Goal: Information Seeking & Learning: Learn about a topic

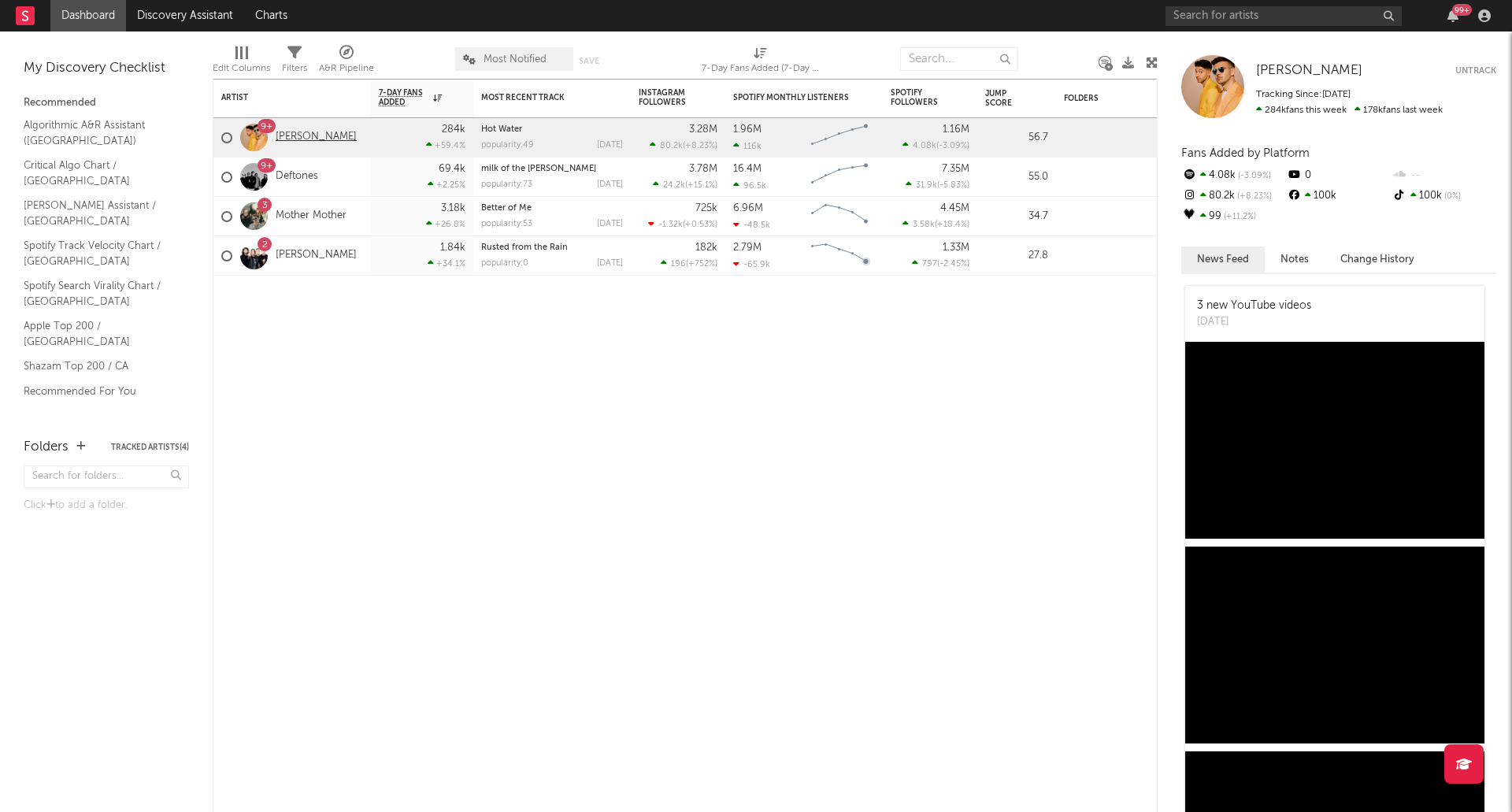
click at [326, 134] on link "[PERSON_NAME]" at bounding box center [316, 137] width 81 height 14
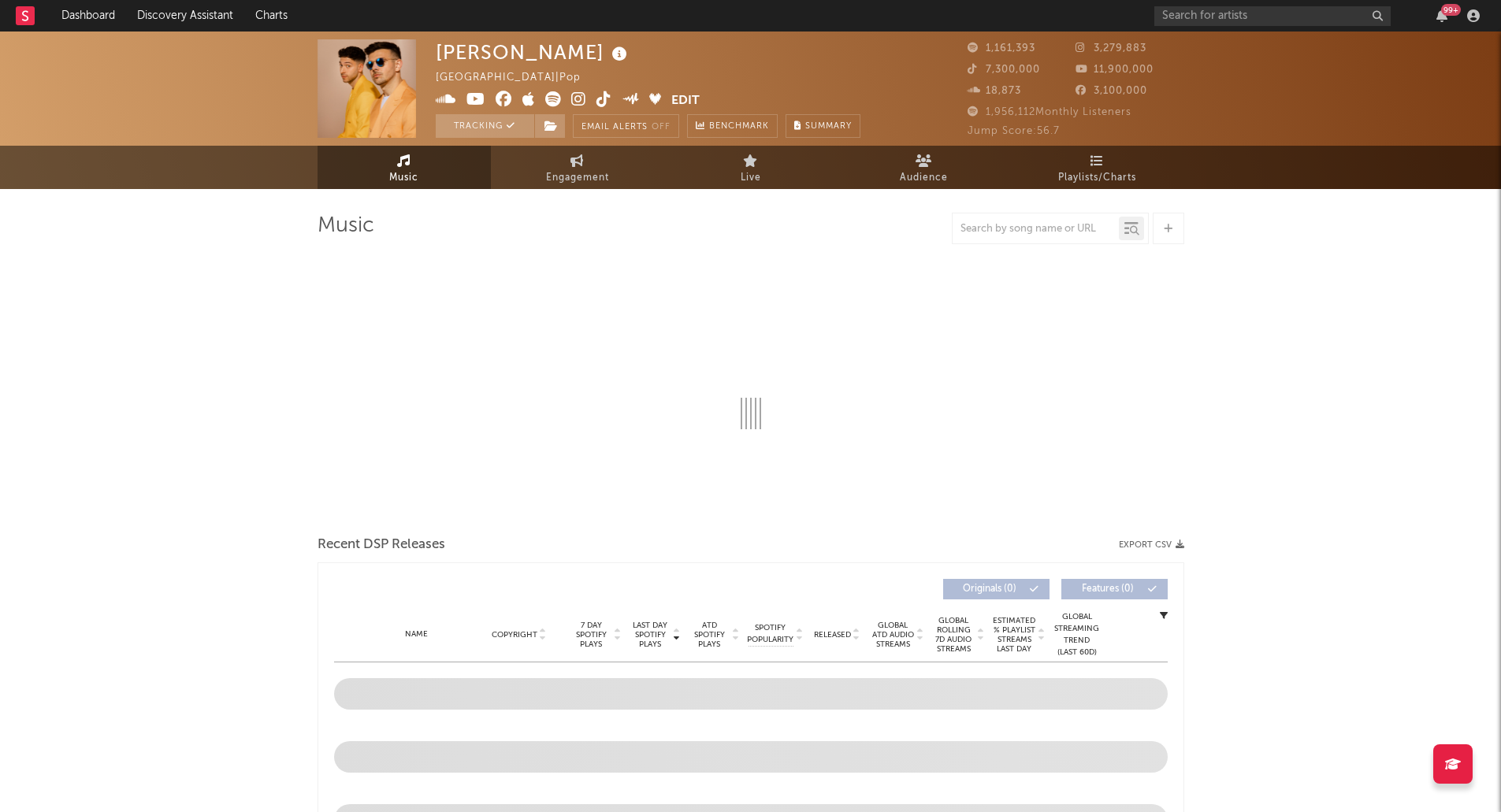
select select "6m"
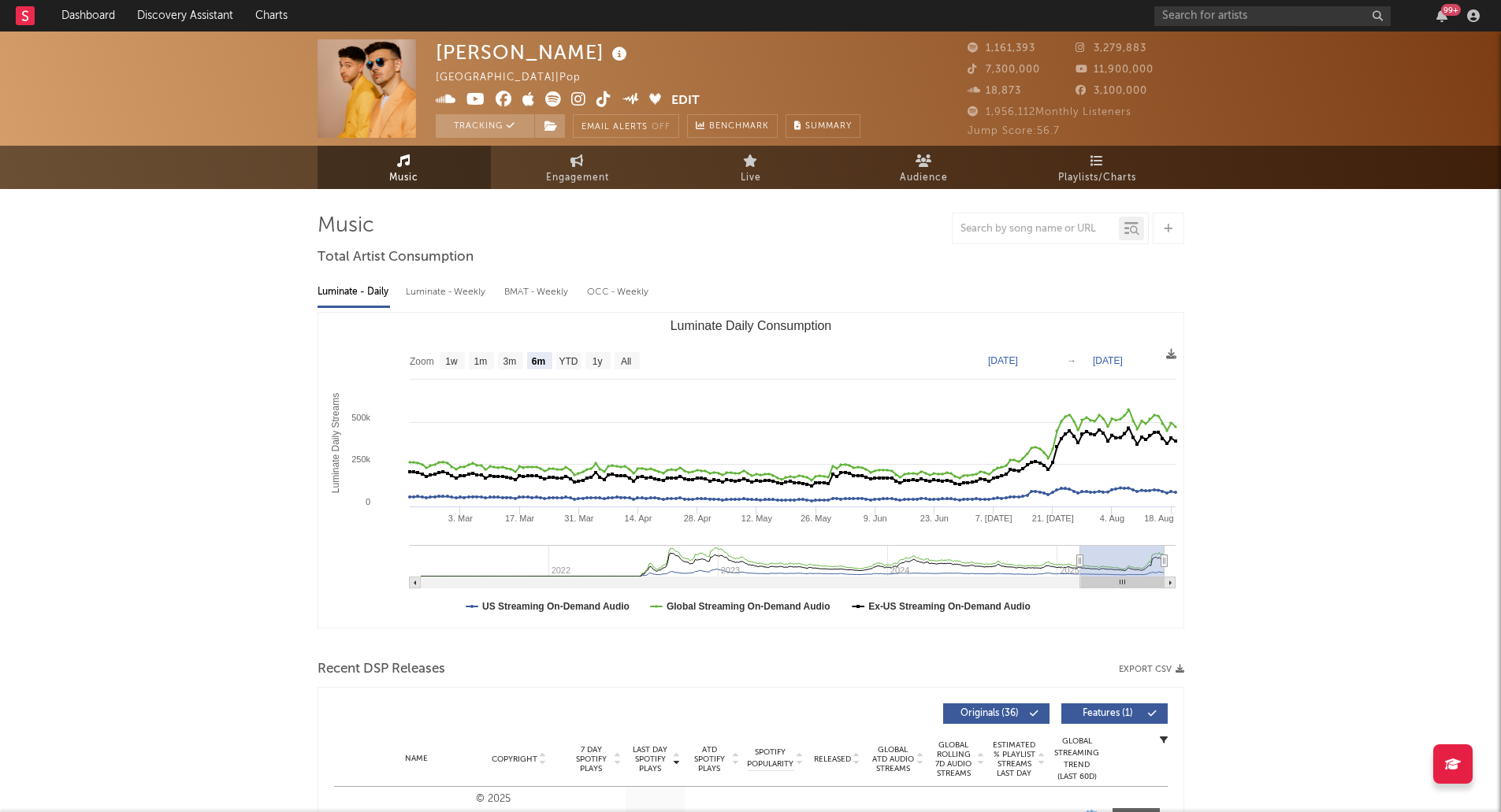
click at [1098, 173] on span "Playlists/Charts" at bounding box center [1097, 177] width 78 height 19
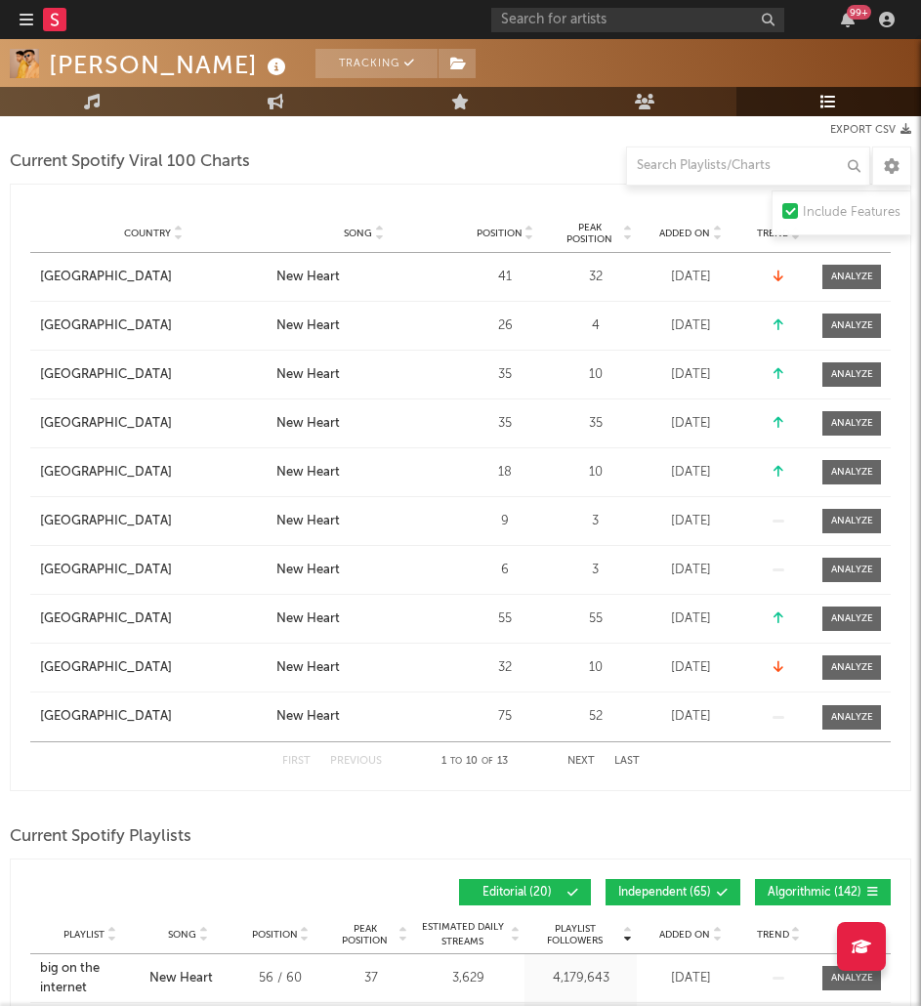
scroll to position [347, 0]
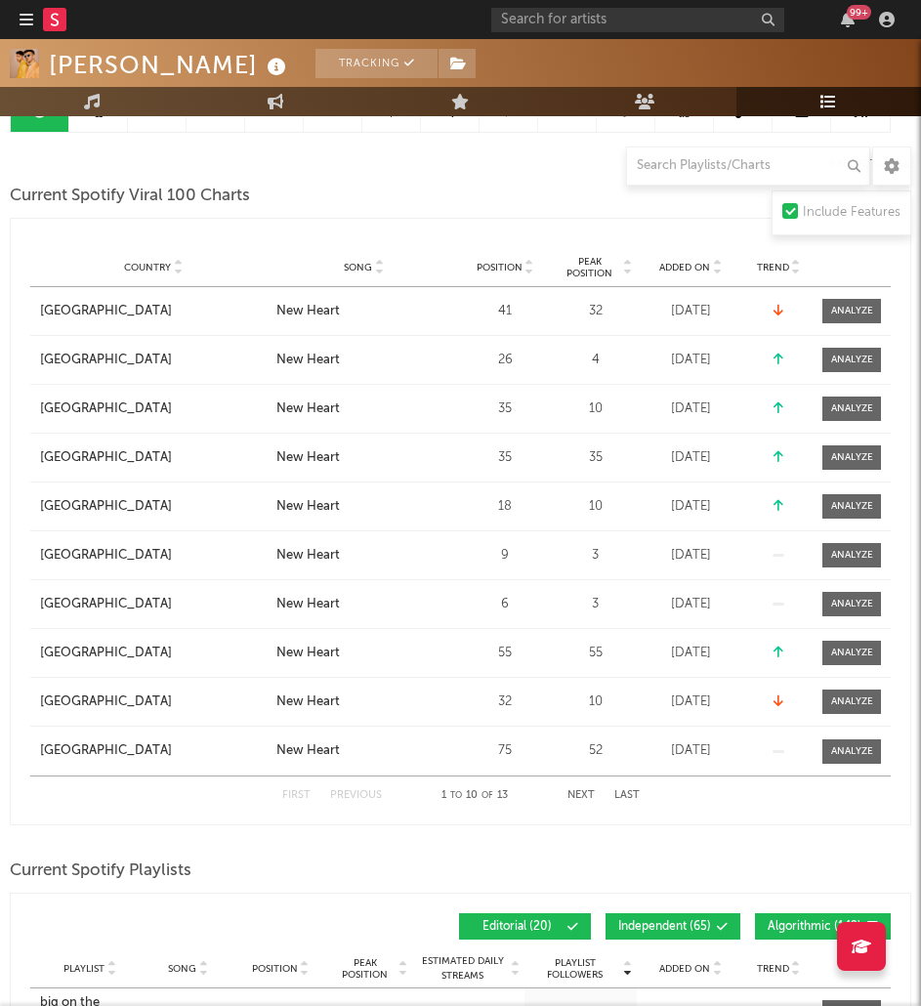
click at [631, 796] on button "Last" at bounding box center [627, 795] width 25 height 11
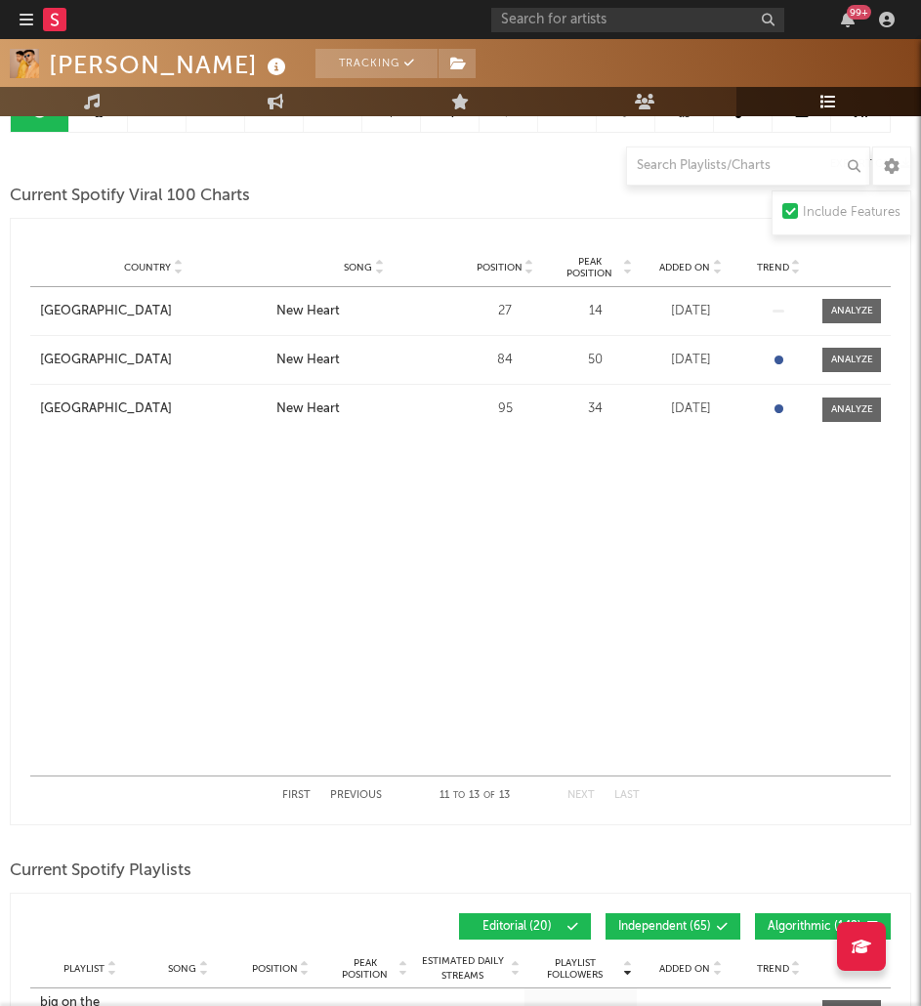
click at [293, 795] on button "First" at bounding box center [296, 795] width 28 height 11
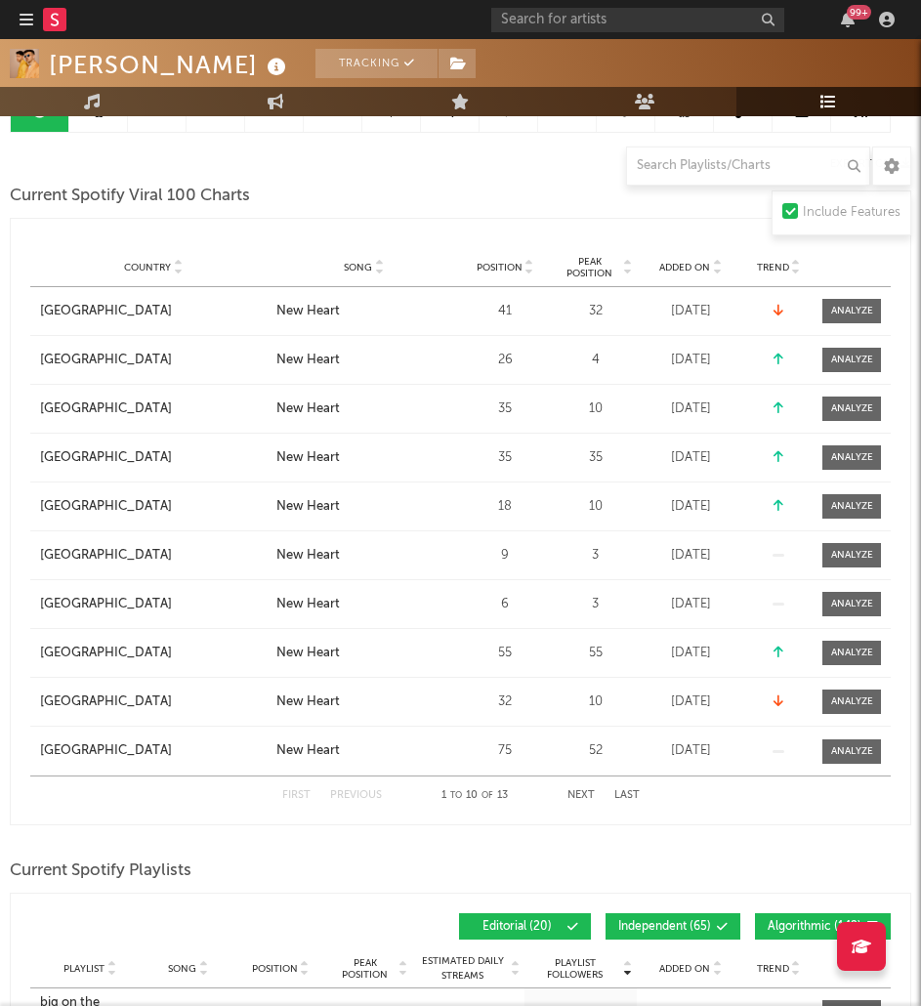
click at [565, 796] on div "First Previous 1 to 10 of 13 Next Last" at bounding box center [461, 796] width 358 height 38
click at [585, 794] on button "Next" at bounding box center [581, 795] width 27 height 11
